Goal: Navigation & Orientation: Find specific page/section

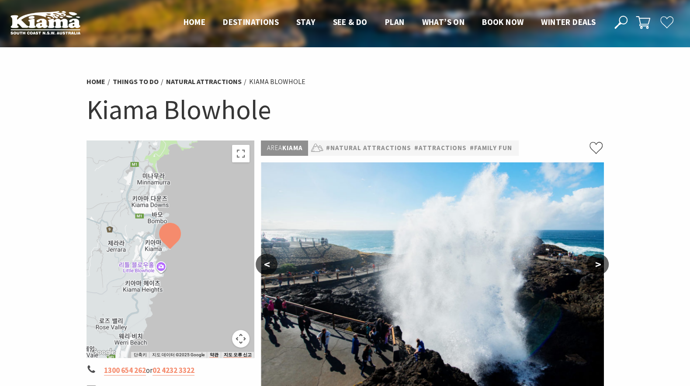
drag, startPoint x: 29, startPoint y: 238, endPoint x: 25, endPoint y: 228, distance: 10.6
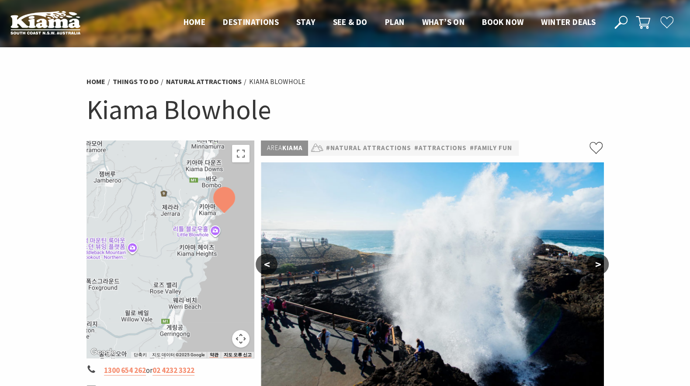
drag, startPoint x: 136, startPoint y: 303, endPoint x: 192, endPoint y: 267, distance: 66.5
click at [192, 267] on div at bounding box center [171, 248] width 168 height 217
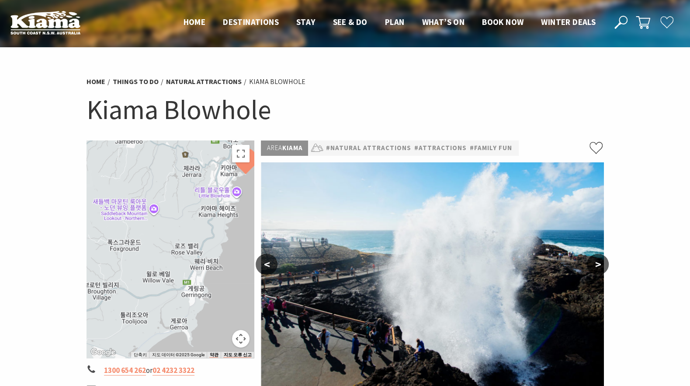
drag, startPoint x: 187, startPoint y: 267, endPoint x: 209, endPoint y: 226, distance: 45.6
click at [209, 226] on div at bounding box center [171, 248] width 168 height 217
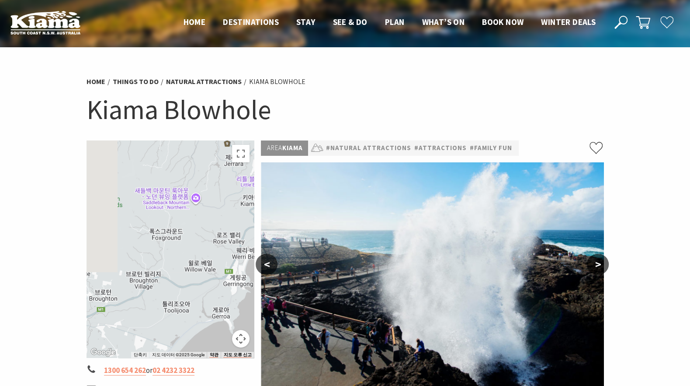
drag, startPoint x: 151, startPoint y: 249, endPoint x: 193, endPoint y: 239, distance: 43.1
click at [193, 239] on div at bounding box center [171, 248] width 168 height 217
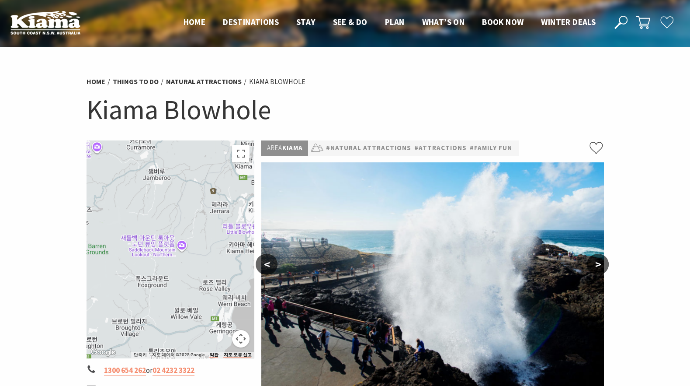
drag, startPoint x: 210, startPoint y: 181, endPoint x: 182, endPoint y: 243, distance: 68.5
click at [182, 243] on div at bounding box center [171, 248] width 168 height 217
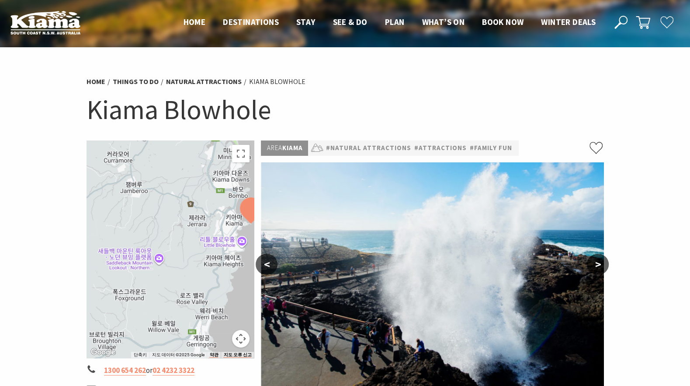
drag, startPoint x: 188, startPoint y: 231, endPoint x: 177, endPoint y: 229, distance: 11.6
click at [177, 229] on div at bounding box center [171, 248] width 168 height 217
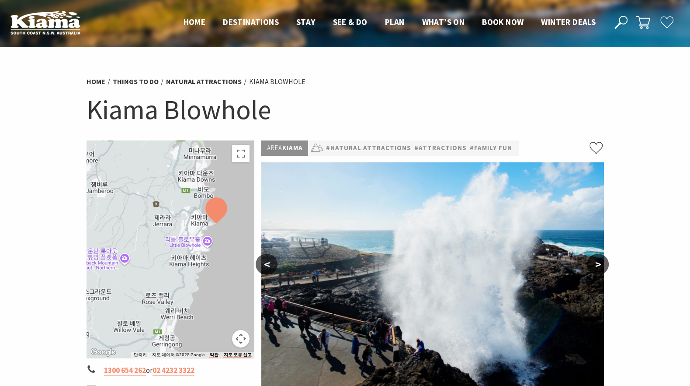
drag, startPoint x: 200, startPoint y: 273, endPoint x: 167, endPoint y: 269, distance: 33.4
click at [167, 273] on div at bounding box center [171, 248] width 168 height 217
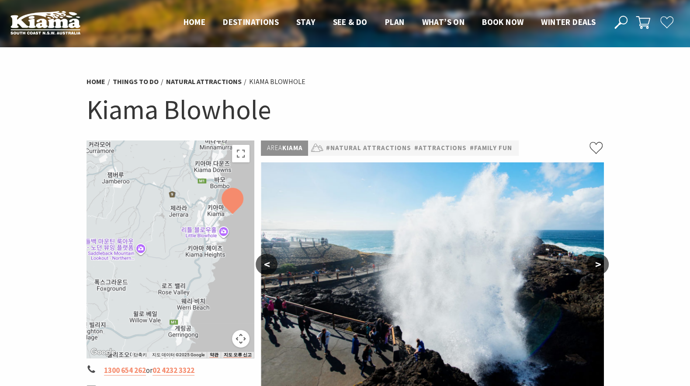
drag, startPoint x: 137, startPoint y: 239, endPoint x: 165, endPoint y: 223, distance: 31.5
click at [165, 223] on div at bounding box center [171, 248] width 168 height 217
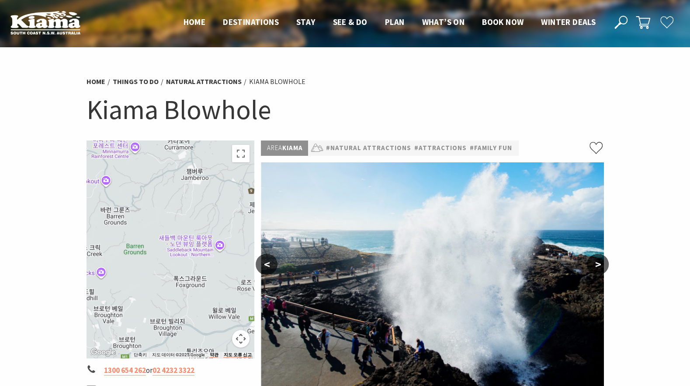
drag, startPoint x: 141, startPoint y: 212, endPoint x: 216, endPoint y: 212, distance: 74.8
click at [216, 212] on div at bounding box center [171, 248] width 168 height 217
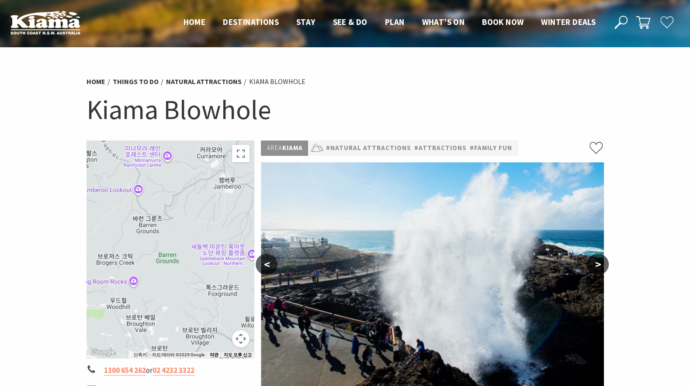
drag, startPoint x: 118, startPoint y: 218, endPoint x: 151, endPoint y: 227, distance: 34.5
click at [151, 227] on div at bounding box center [171, 248] width 168 height 217
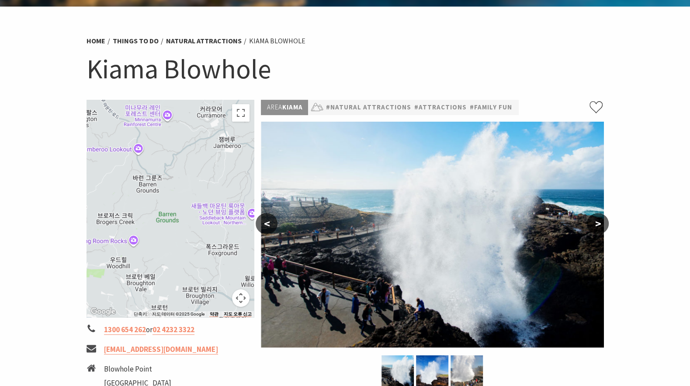
scroll to position [82, 0]
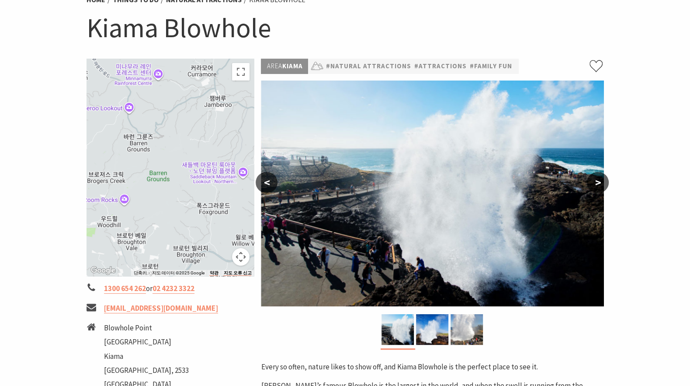
drag, startPoint x: 201, startPoint y: 215, endPoint x: 186, endPoint y: 210, distance: 15.2
click at [177, 216] on div at bounding box center [171, 167] width 168 height 217
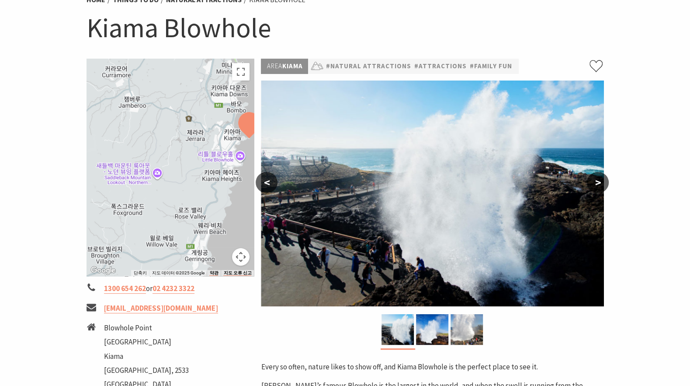
drag, startPoint x: 218, startPoint y: 143, endPoint x: 153, endPoint y: 143, distance: 64.7
click at [153, 143] on div at bounding box center [171, 167] width 168 height 217
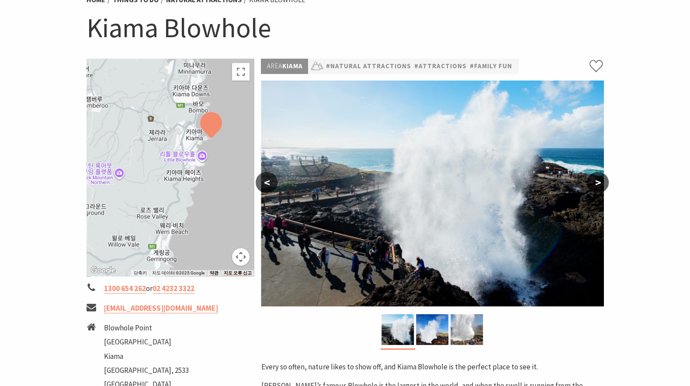
click at [677, 168] on section "Home Things To Do Natural Attractions Kiama Blowhole Kiama Blowhole ← 왼쪽으로 이동 →…" at bounding box center [345, 343] width 690 height 757
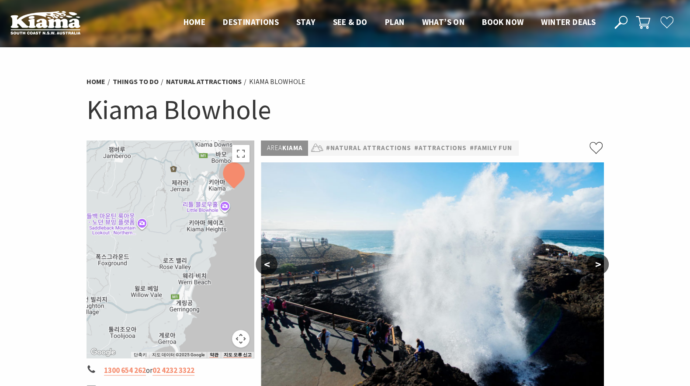
drag, startPoint x: 186, startPoint y: 283, endPoint x: 215, endPoint y: 245, distance: 48.0
click at [215, 245] on div at bounding box center [171, 248] width 168 height 217
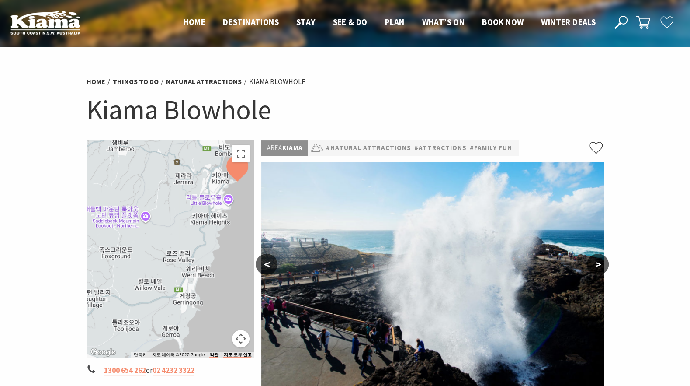
drag, startPoint x: 194, startPoint y: 233, endPoint x: 172, endPoint y: 201, distance: 39.2
click at [172, 201] on div at bounding box center [171, 248] width 168 height 217
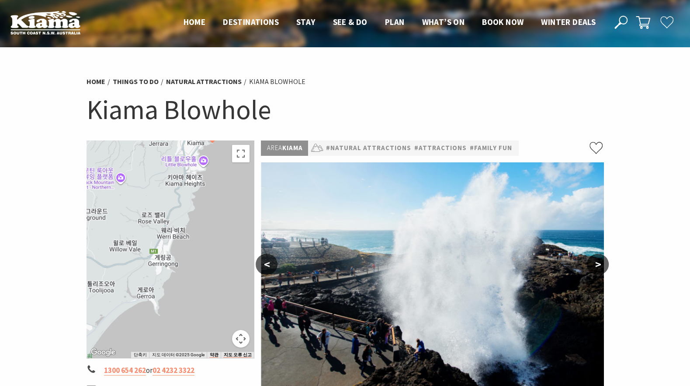
drag, startPoint x: 165, startPoint y: 220, endPoint x: 224, endPoint y: 242, distance: 63.5
click at [219, 242] on div at bounding box center [171, 248] width 168 height 217
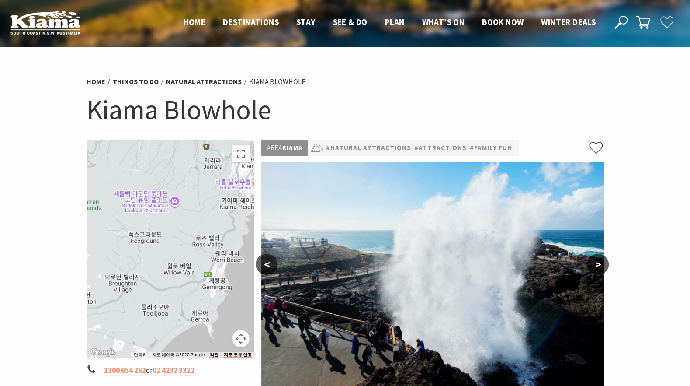
drag, startPoint x: 43, startPoint y: 129, endPoint x: 257, endPoint y: 104, distance: 215.3
